Goal: Task Accomplishment & Management: Manage account settings

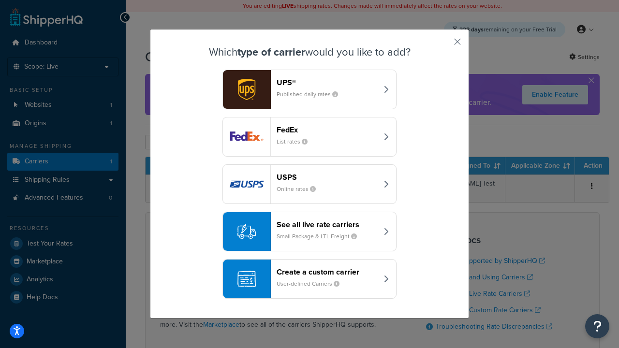
click at [327, 130] on header "FedEx" at bounding box center [327, 129] width 101 height 9
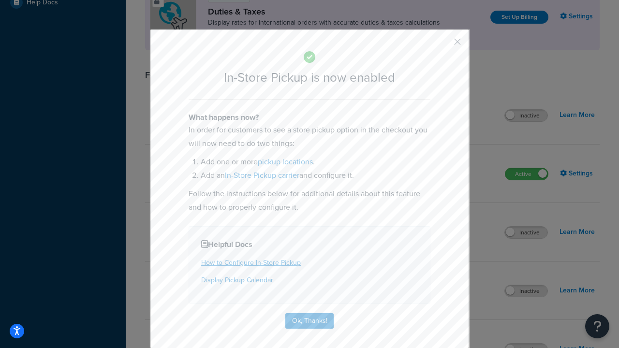
click at [443, 45] on button "button" at bounding box center [443, 45] width 2 height 2
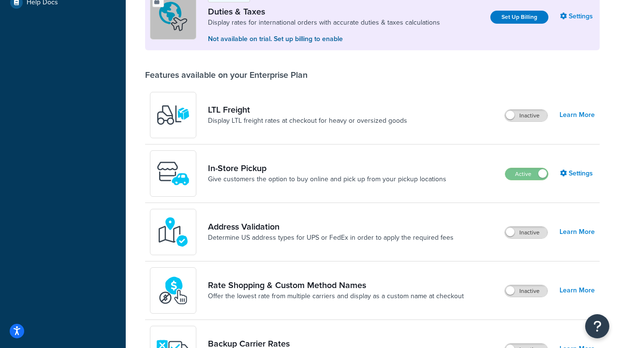
scroll to position [295, 0]
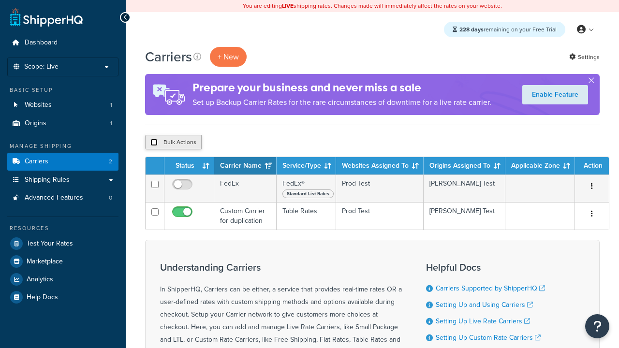
click at [154, 143] on input "checkbox" at bounding box center [153, 142] width 7 height 7
checkbox input "true"
click at [0, 0] on button "Delete" at bounding box center [0, 0] width 0 height 0
